Goal: Transaction & Acquisition: Purchase product/service

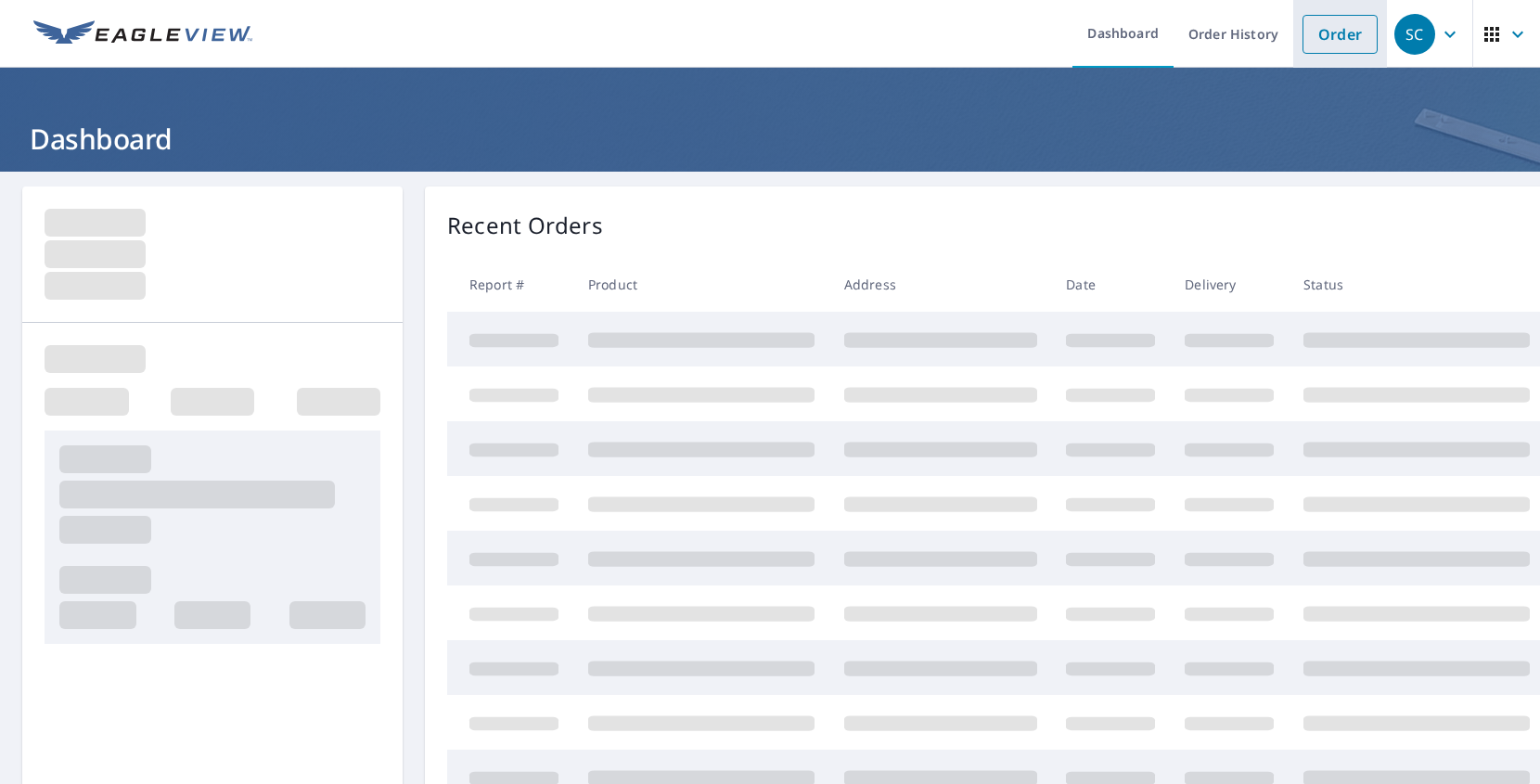
click at [1320, 47] on link "Order" at bounding box center [1340, 34] width 75 height 39
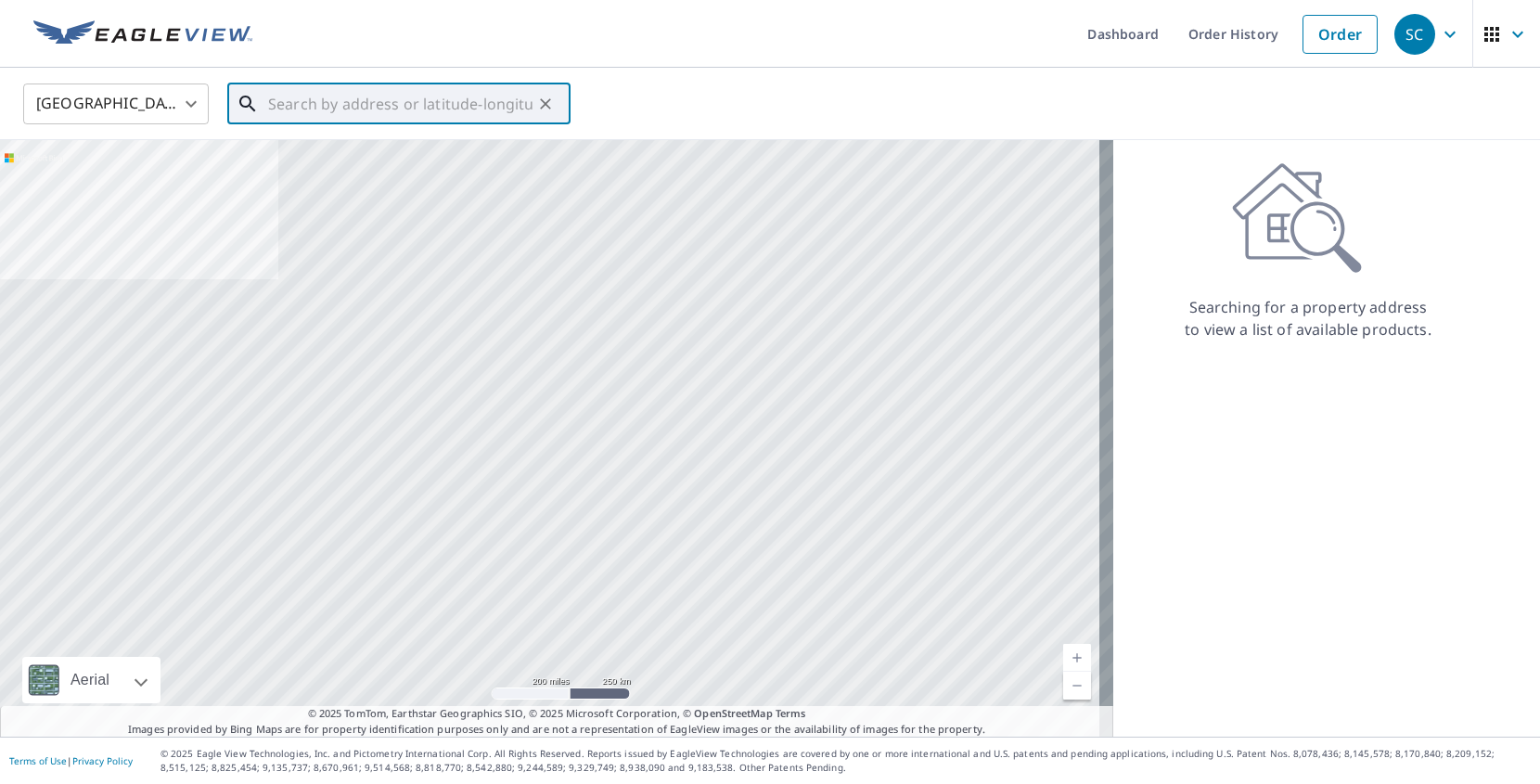
click at [297, 101] on input "text" at bounding box center [400, 104] width 264 height 52
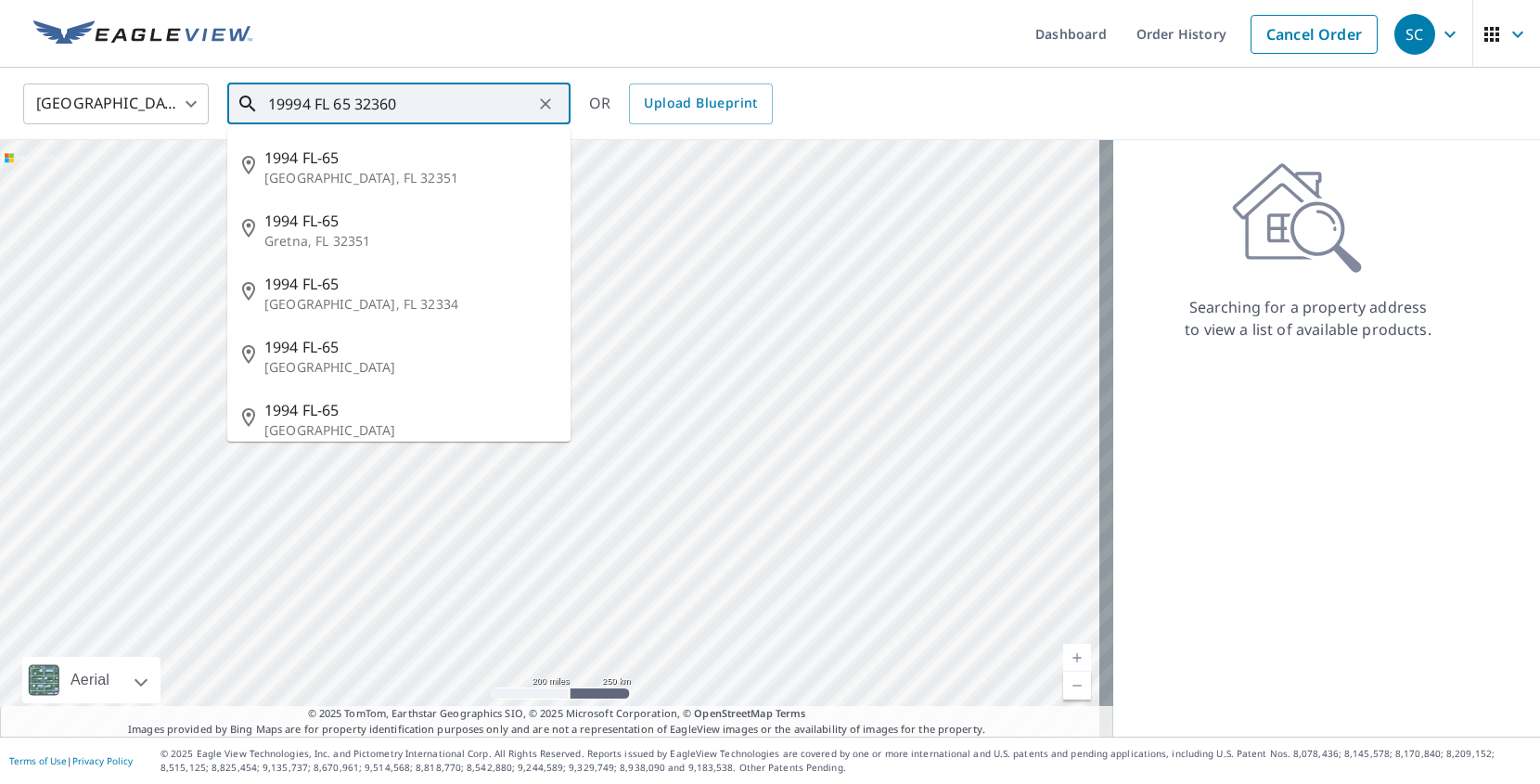
type input "19994 FL 65 32360"
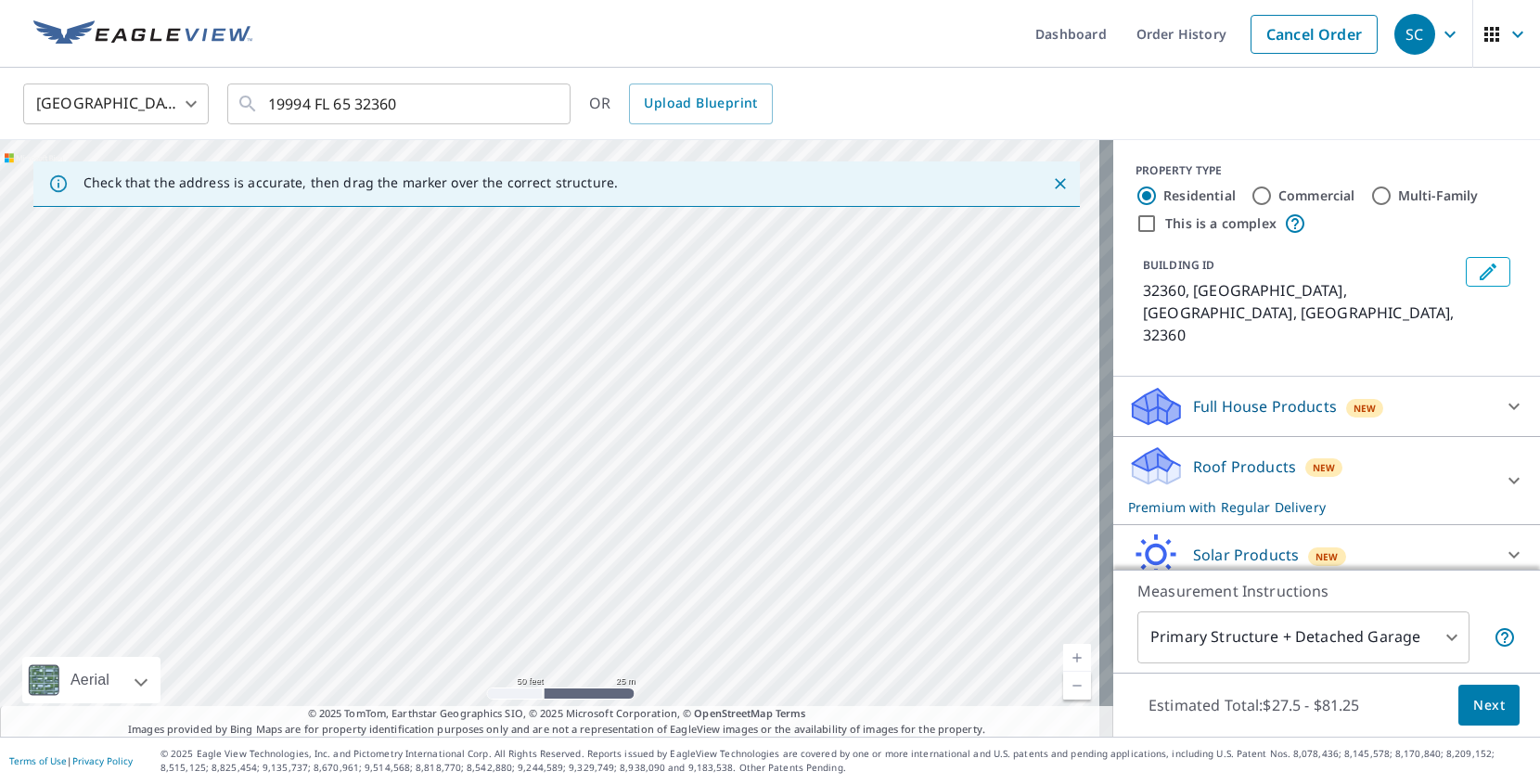
drag, startPoint x: 420, startPoint y: 278, endPoint x: 423, endPoint y: 452, distance: 174.0
click at [423, 452] on div "[GEOGRAPHIC_DATA][PERSON_NAME]" at bounding box center [557, 438] width 1114 height 596
drag, startPoint x: 443, startPoint y: 360, endPoint x: 444, endPoint y: 417, distance: 57.0
click at [444, 417] on div "[GEOGRAPHIC_DATA][PERSON_NAME]" at bounding box center [557, 438] width 1114 height 596
drag, startPoint x: 563, startPoint y: 559, endPoint x: 525, endPoint y: 329, distance: 233.1
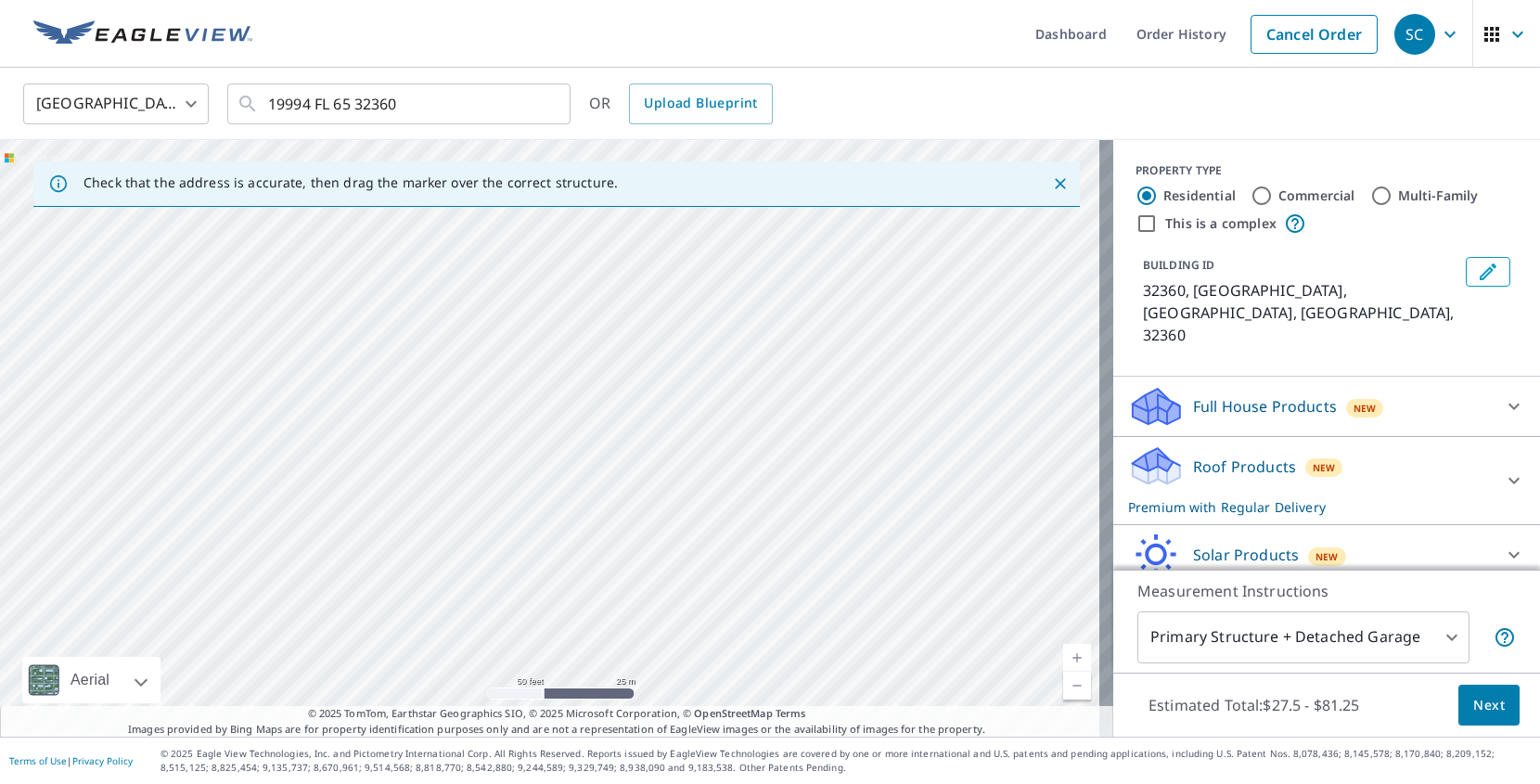
click at [525, 329] on div "[GEOGRAPHIC_DATA][PERSON_NAME]" at bounding box center [557, 438] width 1114 height 596
drag, startPoint x: 758, startPoint y: 615, endPoint x: 568, endPoint y: 331, distance: 341.7
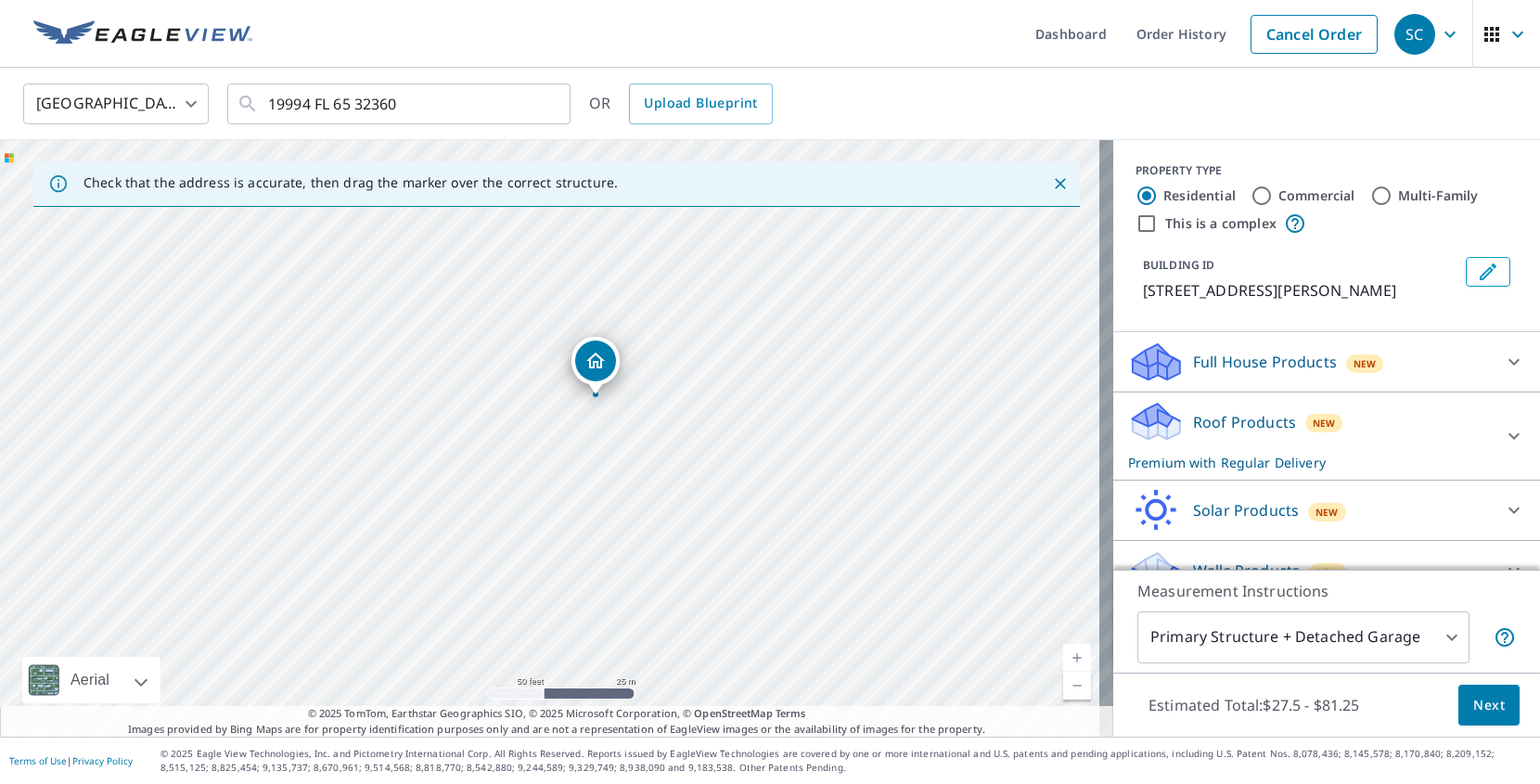
drag, startPoint x: 553, startPoint y: 546, endPoint x: 679, endPoint y: 346, distance: 236.4
click at [679, 346] on div "[STREET_ADDRESS][PERSON_NAME]" at bounding box center [557, 438] width 1114 height 596
drag, startPoint x: 615, startPoint y: 388, endPoint x: 622, endPoint y: 477, distance: 89.3
click at [622, 477] on div "[STREET_ADDRESS][PERSON_NAME]" at bounding box center [557, 438] width 1114 height 596
drag, startPoint x: 608, startPoint y: 279, endPoint x: 620, endPoint y: 397, distance: 118.6
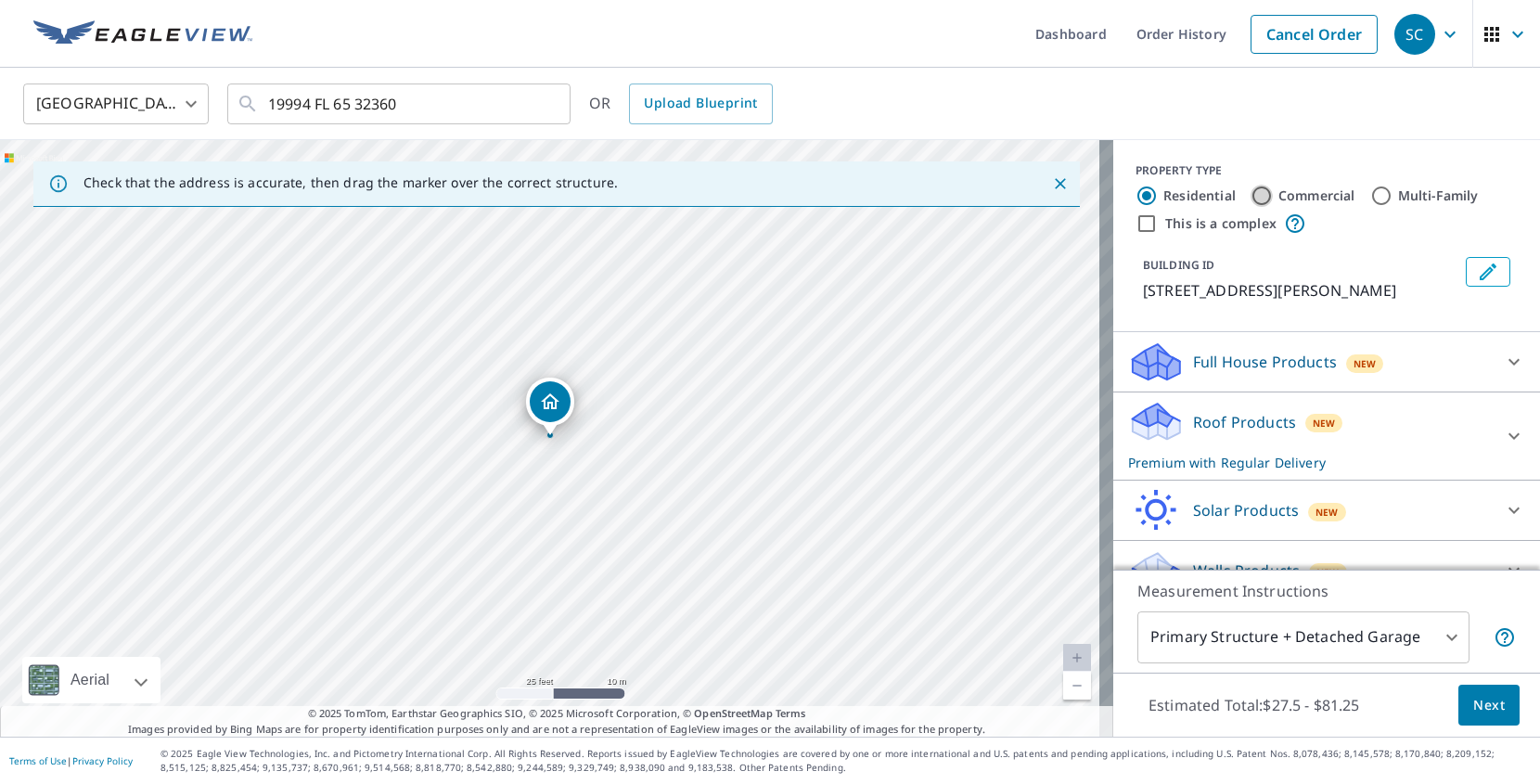
click at [1251, 193] on input "Commercial" at bounding box center [1261, 195] width 22 height 22
radio input "true"
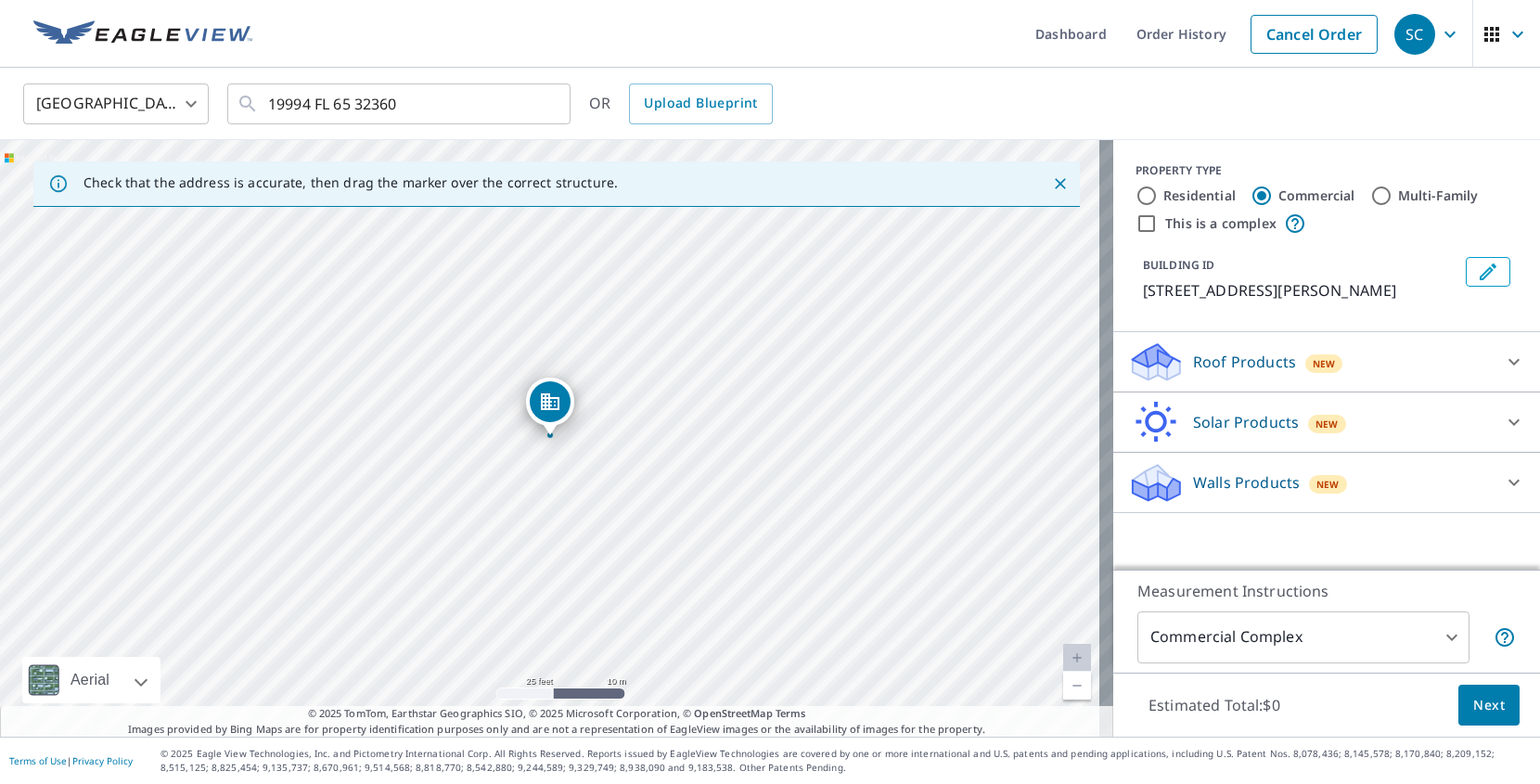
click at [1442, 641] on body "SC SC Dashboard Order History Cancel Order SC [GEOGRAPHIC_DATA] [GEOGRAPHIC_DAT…" at bounding box center [770, 392] width 1540 height 784
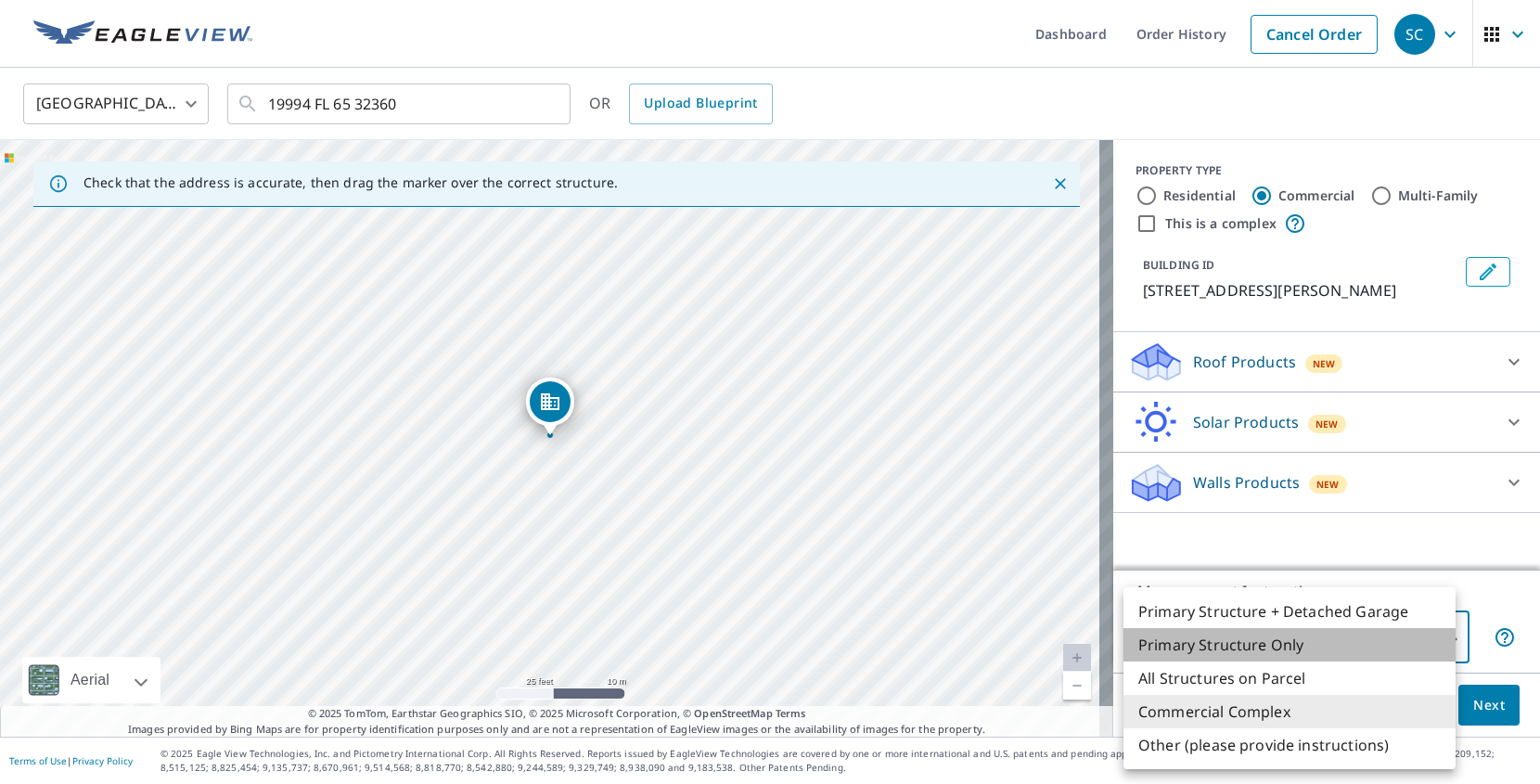
click at [1254, 648] on li "Primary Structure Only" at bounding box center [1289, 644] width 332 height 34
type input "2"
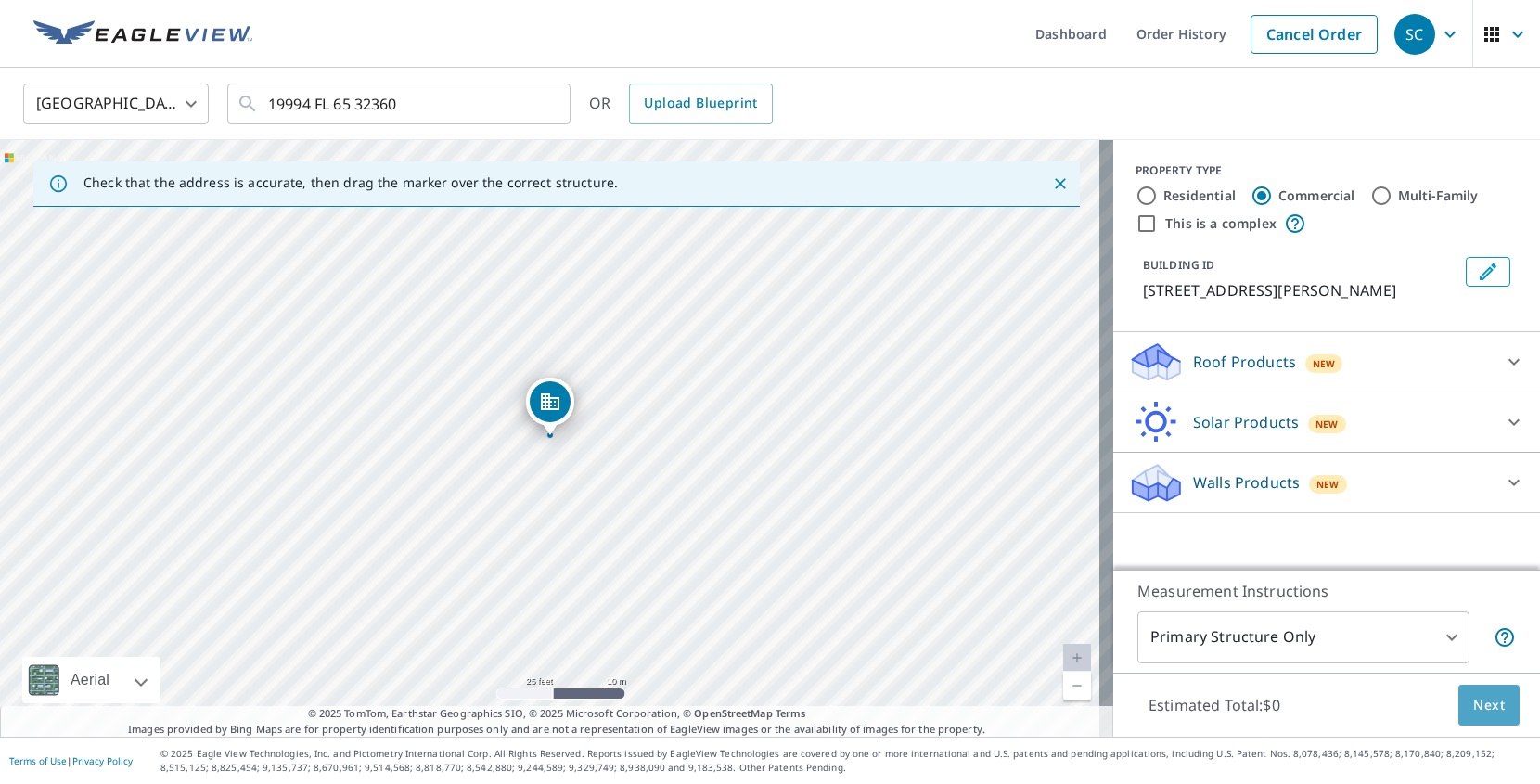
click at [1474, 711] on span "Next" at bounding box center [1489, 705] width 32 height 23
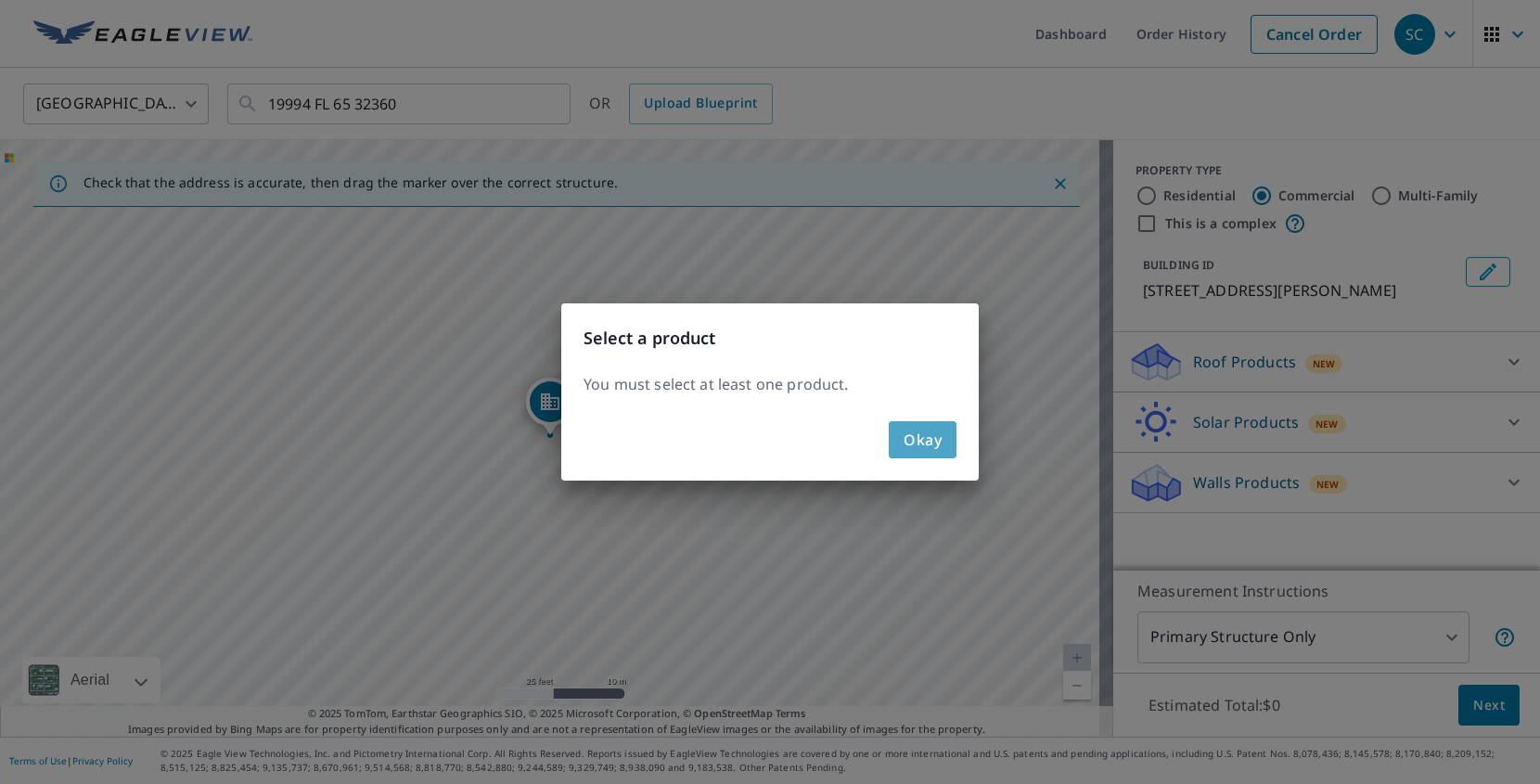
click at [899, 446] on button "Okay" at bounding box center [922, 440] width 68 height 37
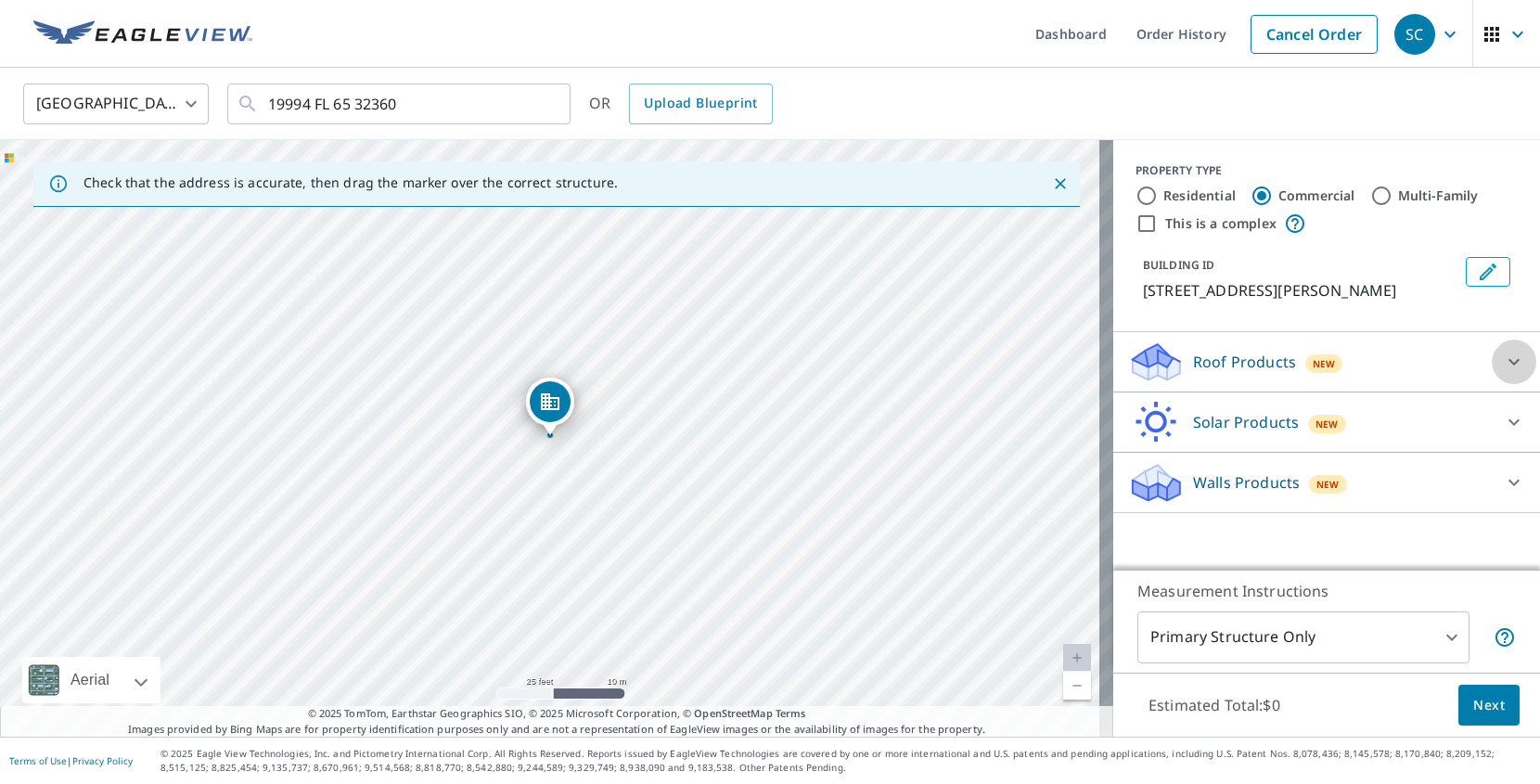
click at [1503, 356] on icon at bounding box center [1514, 361] width 22 height 22
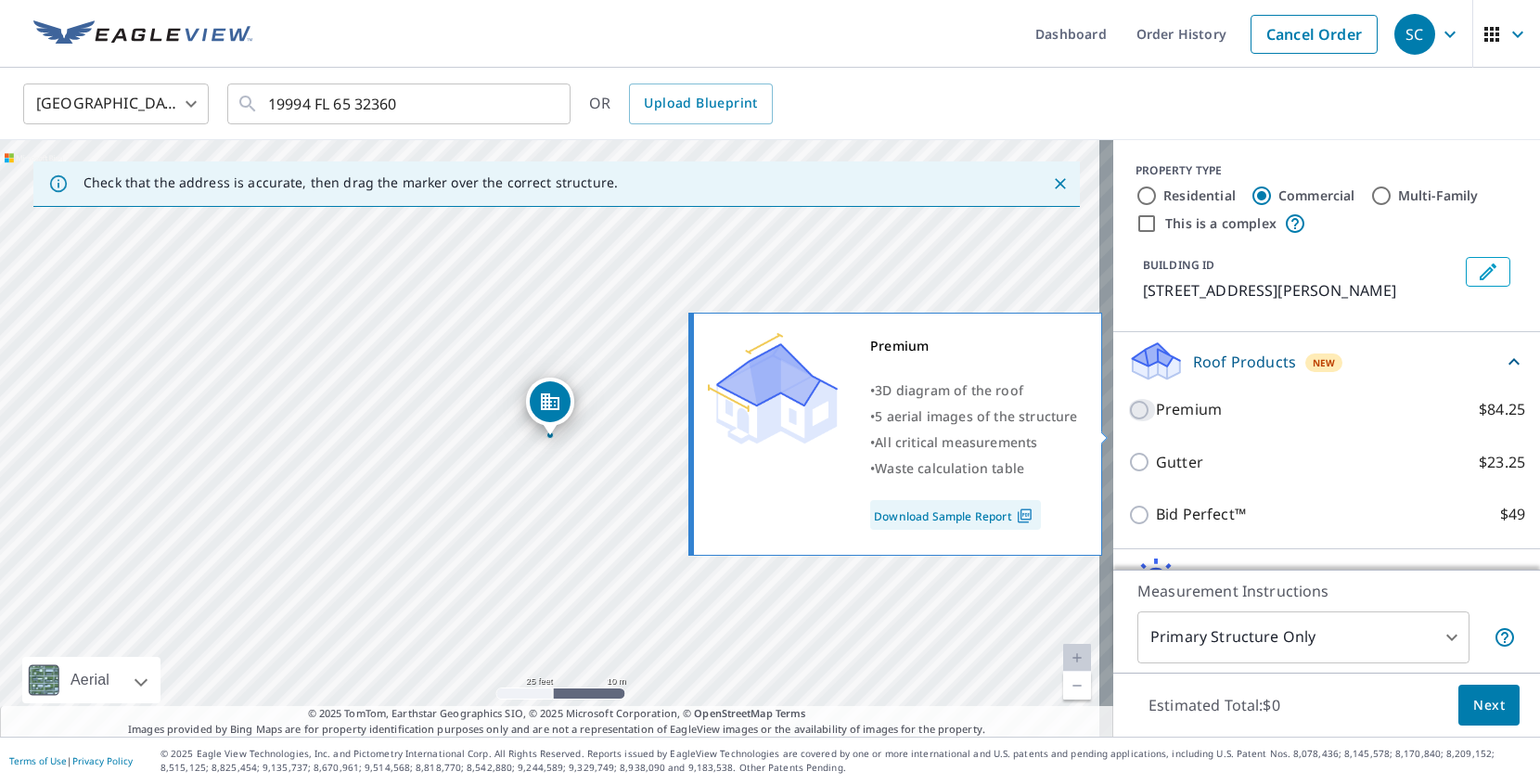
click at [1130, 421] on input "Premium $84.25" at bounding box center [1141, 409] width 28 height 22
checkbox input "true"
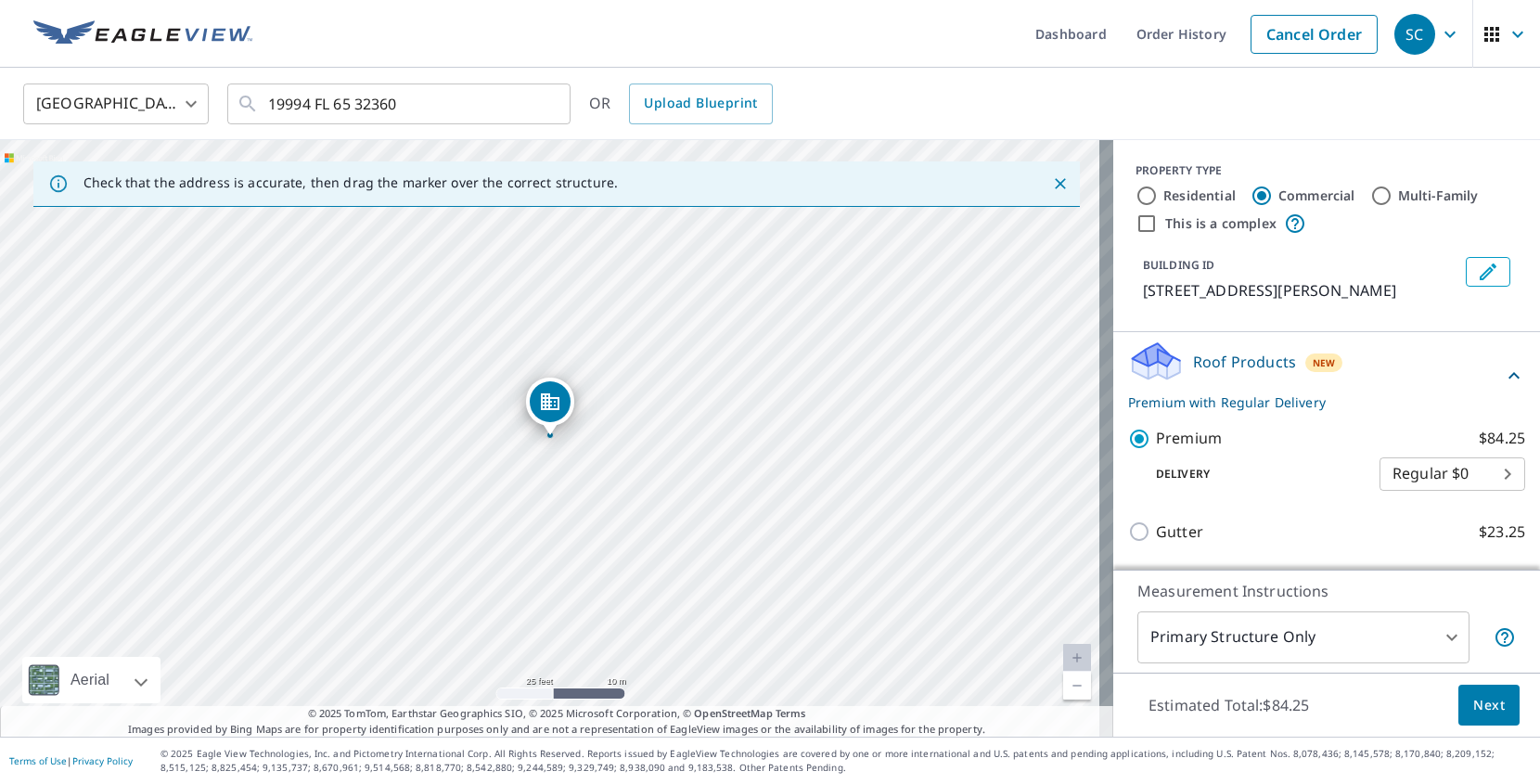
click at [1474, 701] on span "Next" at bounding box center [1489, 705] width 32 height 23
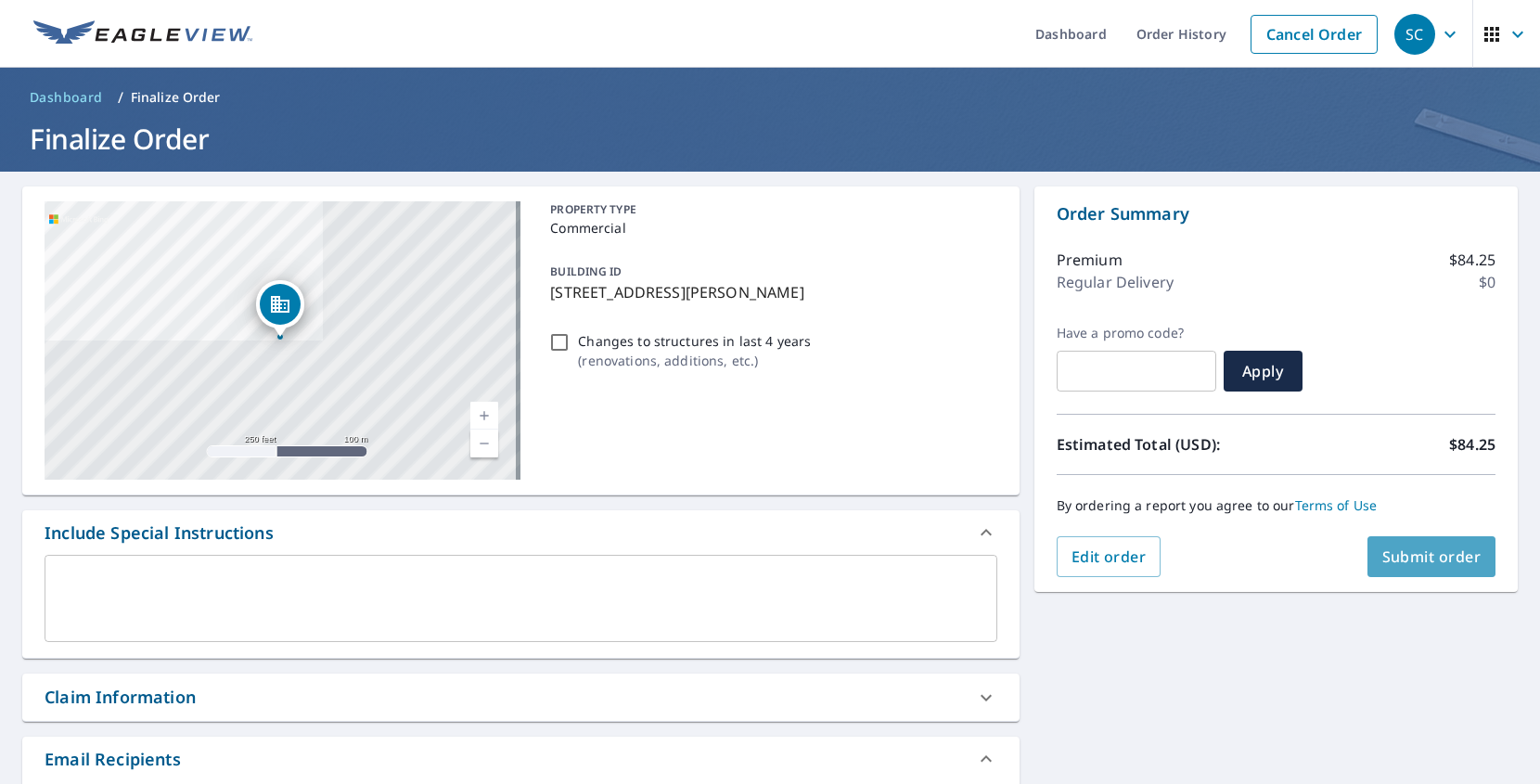
click at [1409, 554] on span "Submit order" at bounding box center [1432, 555] width 99 height 20
